Goal: Transaction & Acquisition: Purchase product/service

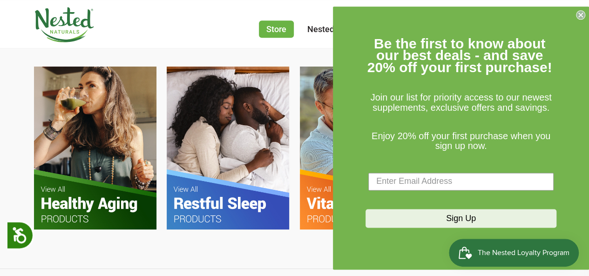
click at [579, 13] on icon "Close dialog" at bounding box center [580, 15] width 4 height 4
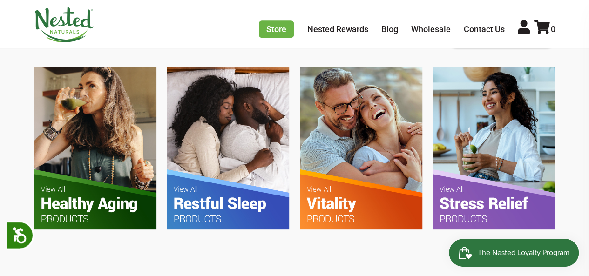
click at [80, 162] on img at bounding box center [95, 148] width 122 height 162
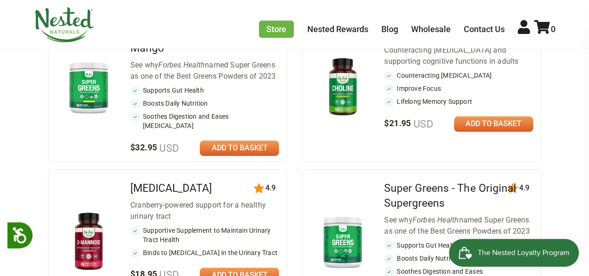
scroll to position [558, 0]
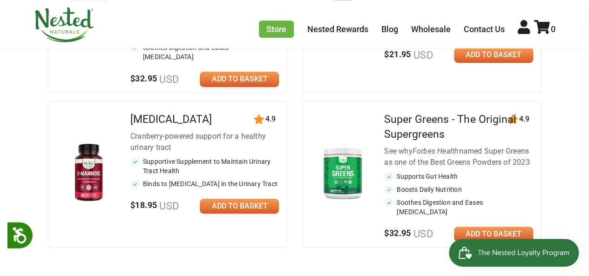
click at [448, 172] on li "Supports Gut Health" at bounding box center [458, 176] width 148 height 9
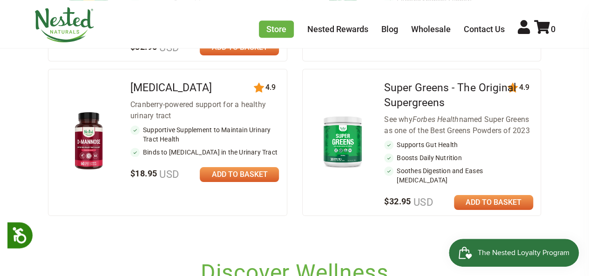
scroll to position [605, 0]
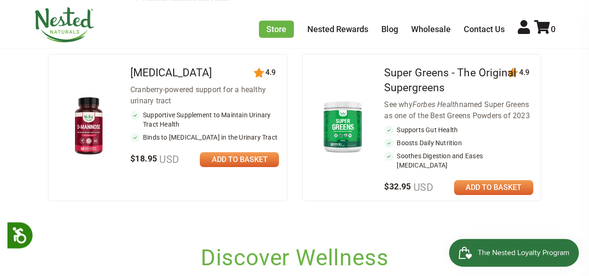
click at [492, 160] on div "Super Greens - The Original Supergreens See why Forbes Health named Super Green…" at bounding box center [458, 127] width 148 height 131
click at [493, 180] on link at bounding box center [493, 187] width 79 height 15
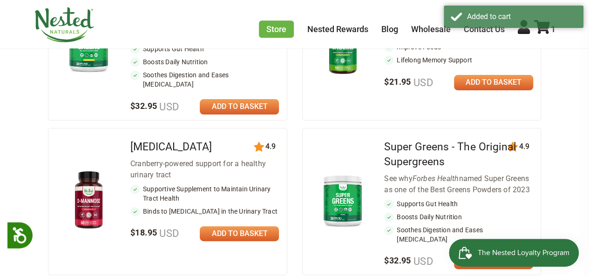
scroll to position [512, 0]
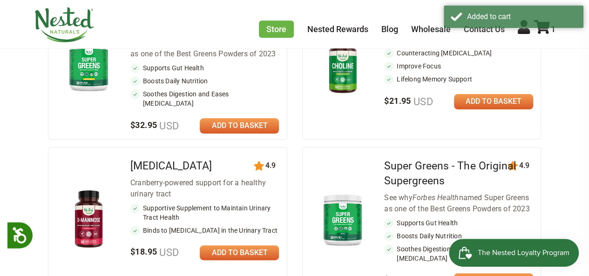
drag, startPoint x: 393, startPoint y: 229, endPoint x: 401, endPoint y: 190, distance: 40.4
click at [393, 231] on li "Boosts Daily Nutrition" at bounding box center [458, 235] width 148 height 9
click at [404, 173] on link "Super Greens - The Original Supergreens" at bounding box center [450, 173] width 132 height 27
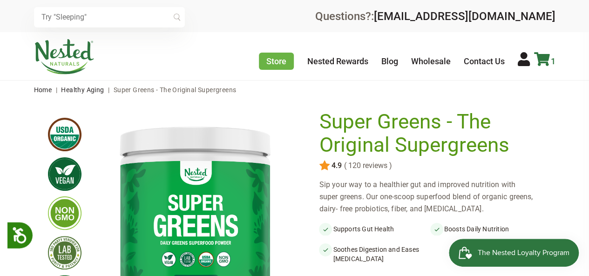
click at [544, 59] on icon at bounding box center [542, 59] width 16 height 14
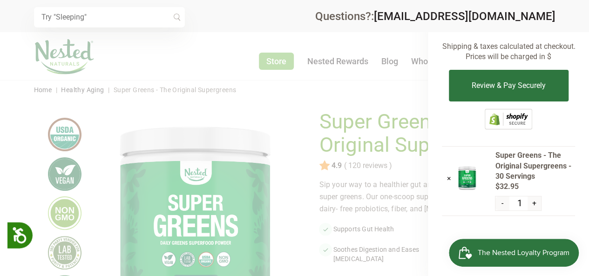
click at [504, 203] on button "-" at bounding box center [501, 203] width 13 height 14
click at [447, 180] on link "×" at bounding box center [448, 178] width 4 height 9
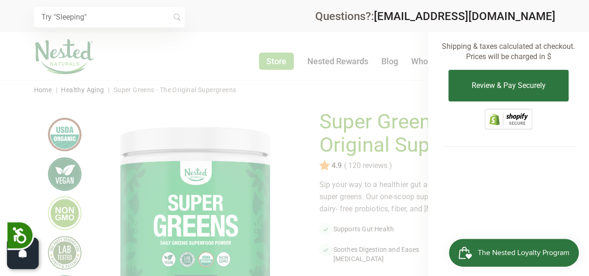
drag, startPoint x: 367, startPoint y: 164, endPoint x: 400, endPoint y: 159, distance: 33.9
click at [367, 164] on div at bounding box center [294, 138] width 589 height 276
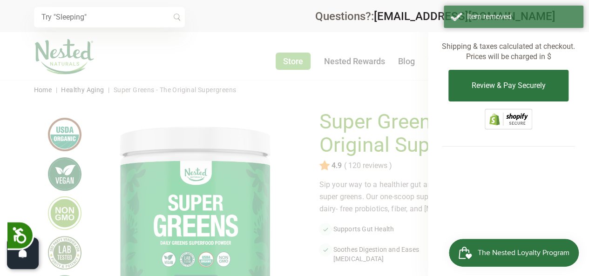
click at [399, 172] on div at bounding box center [294, 138] width 589 height 276
click at [388, 107] on div at bounding box center [294, 138] width 589 height 276
click at [396, 107] on div at bounding box center [294, 138] width 589 height 276
click at [391, 108] on div at bounding box center [294, 138] width 589 height 276
click at [387, 109] on div at bounding box center [294, 138] width 589 height 276
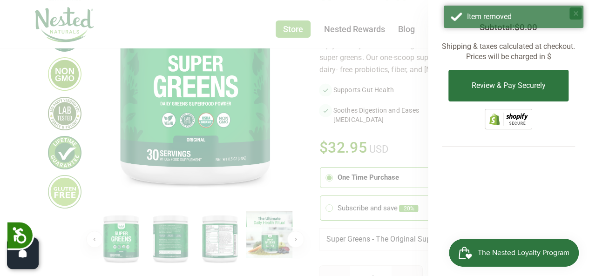
scroll to position [47, 0]
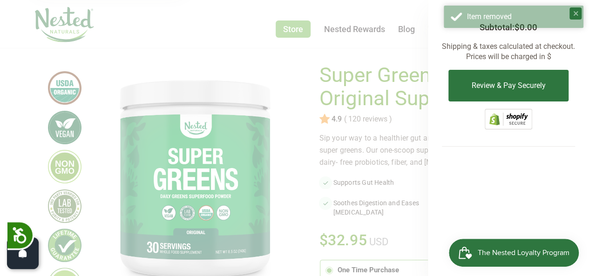
click at [409, 62] on div at bounding box center [294, 138] width 589 height 276
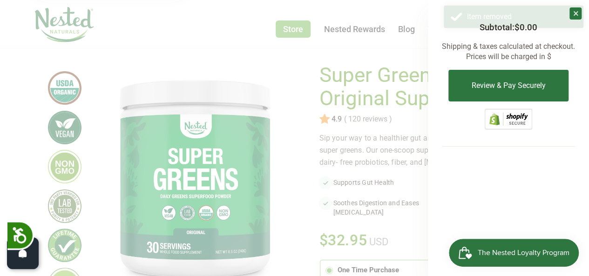
click at [409, 62] on div at bounding box center [294, 138] width 589 height 276
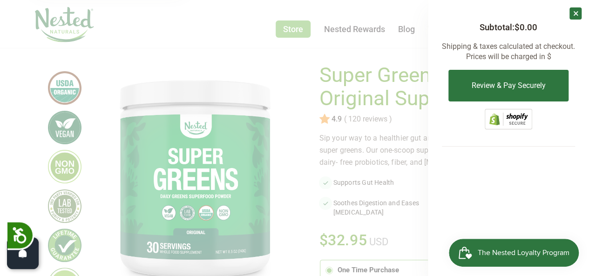
click at [579, 15] on link "×" at bounding box center [575, 13] width 12 height 12
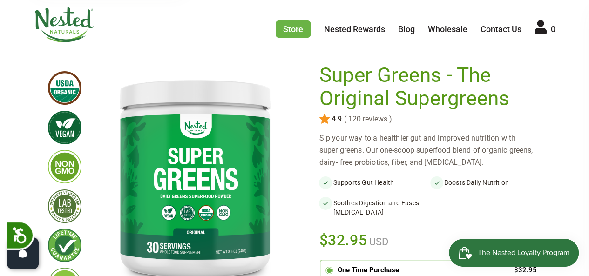
scroll to position [233, 0]
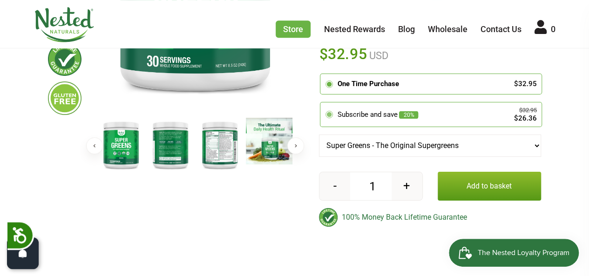
click at [333, 114] on icon at bounding box center [329, 114] width 8 height 8
click at [322, 104] on input "radio" at bounding box center [322, 104] width 0 height 0
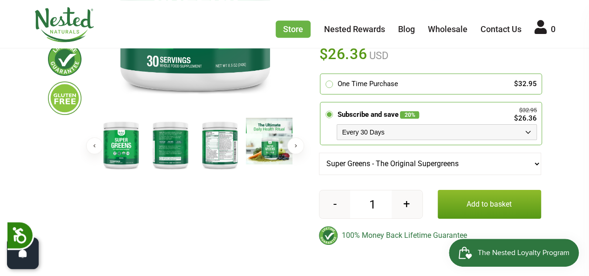
click at [411, 201] on button "+" at bounding box center [406, 204] width 31 height 28
click at [411, 202] on button "+" at bounding box center [406, 204] width 31 height 28
click at [411, 202] on form "Super Greens - The Original Supergreens - 3 + Add to basket" at bounding box center [429, 146] width 221 height 145
click at [421, 218] on button "+" at bounding box center [406, 204] width 31 height 28
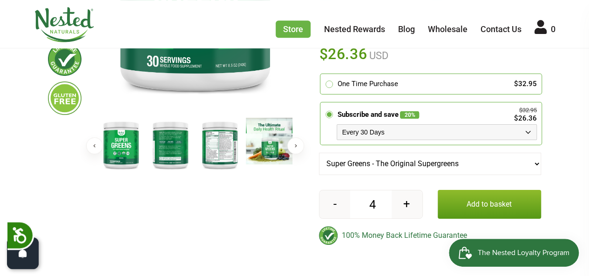
click at [421, 218] on button "+" at bounding box center [406, 204] width 31 height 28
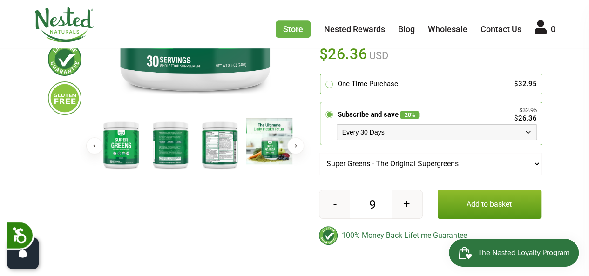
click at [421, 218] on button "+" at bounding box center [406, 204] width 31 height 28
type input "10"
click at [503, 211] on button "Add to basket" at bounding box center [488, 204] width 103 height 29
click at [502, 215] on button "Add to basket" at bounding box center [488, 204] width 103 height 29
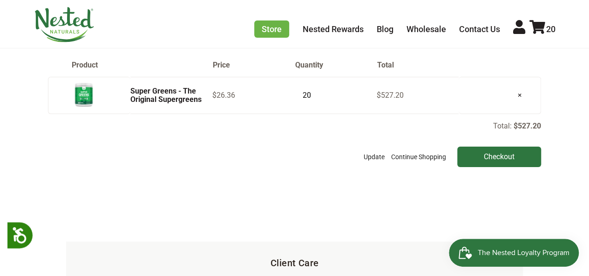
scroll to position [47, 0]
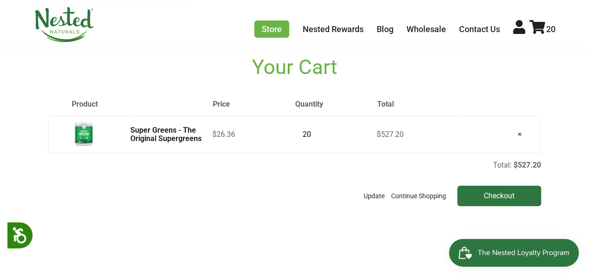
click at [302, 134] on input "20" at bounding box center [305, 134] width 23 height 13
click at [313, 136] on input "19" at bounding box center [305, 134] width 23 height 13
click at [313, 136] on input "18" at bounding box center [305, 134] width 23 height 13
click at [313, 136] on input "17" at bounding box center [305, 134] width 23 height 13
click at [313, 136] on input "16" at bounding box center [305, 134] width 23 height 13
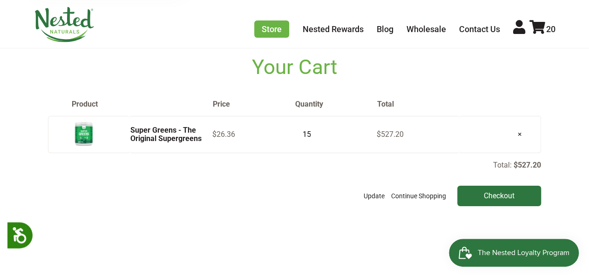
click at [313, 136] on input "15" at bounding box center [305, 134] width 23 height 13
click at [313, 136] on input "14" at bounding box center [305, 134] width 23 height 13
click at [313, 136] on input "13" at bounding box center [305, 134] width 23 height 13
click at [313, 136] on input "12" at bounding box center [305, 134] width 23 height 13
click at [313, 136] on input "11" at bounding box center [305, 134] width 23 height 13
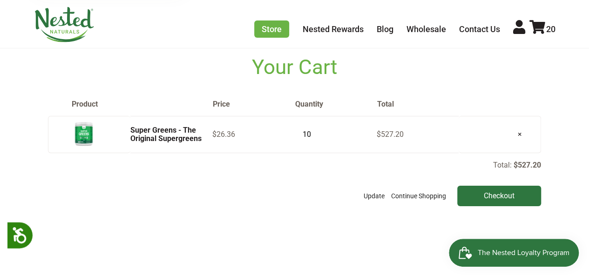
type input "10"
click at [313, 136] on input "10" at bounding box center [305, 134] width 23 height 13
drag, startPoint x: 557, startPoint y: 79, endPoint x: 2, endPoint y: 142, distance: 559.1
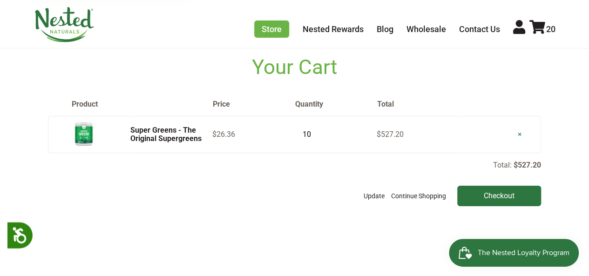
scroll to position [93, 0]
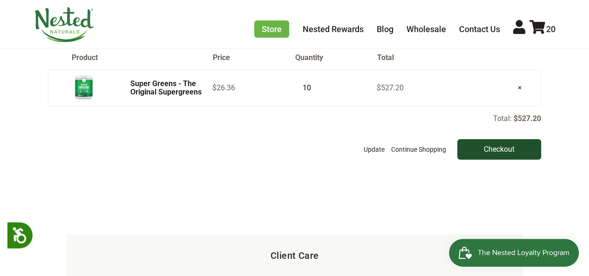
click at [516, 142] on input "Checkout" at bounding box center [499, 149] width 84 height 20
